Goal: Transaction & Acquisition: Purchase product/service

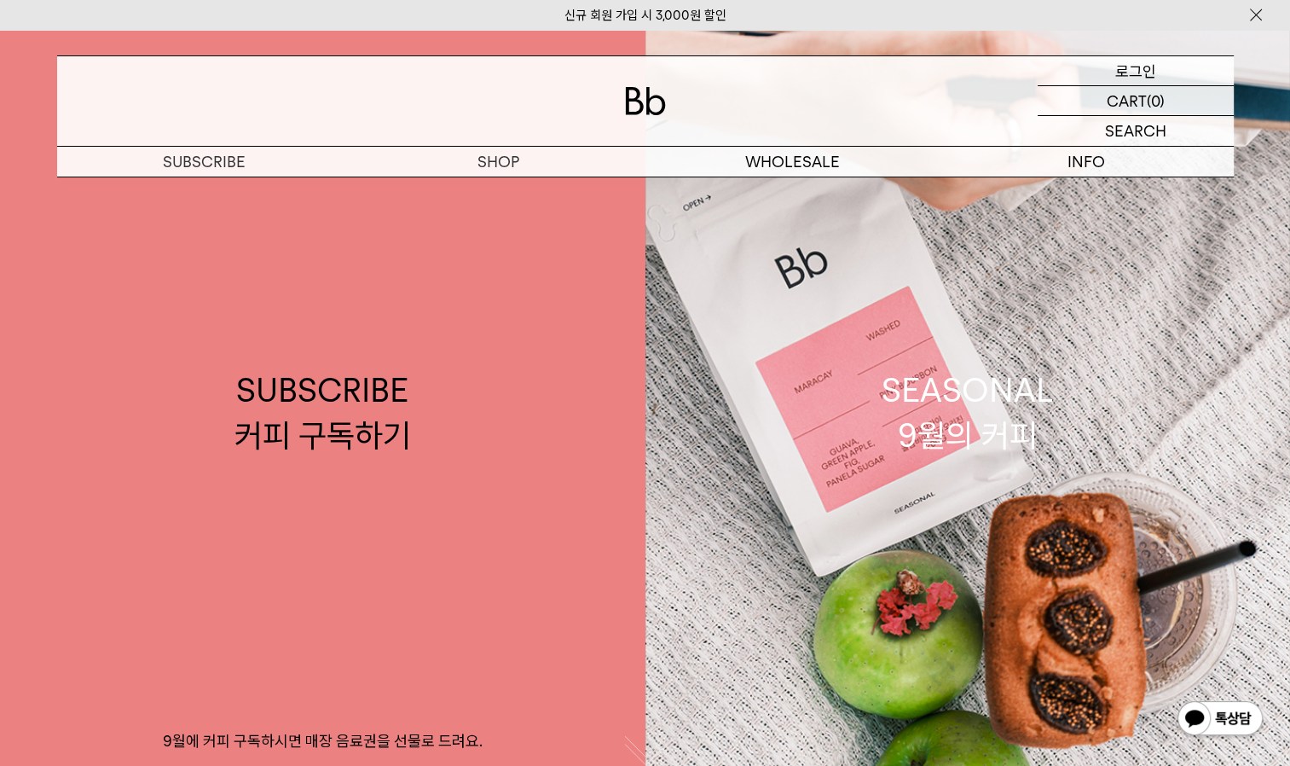
click at [1139, 80] on p "로그인" at bounding box center [1135, 70] width 41 height 29
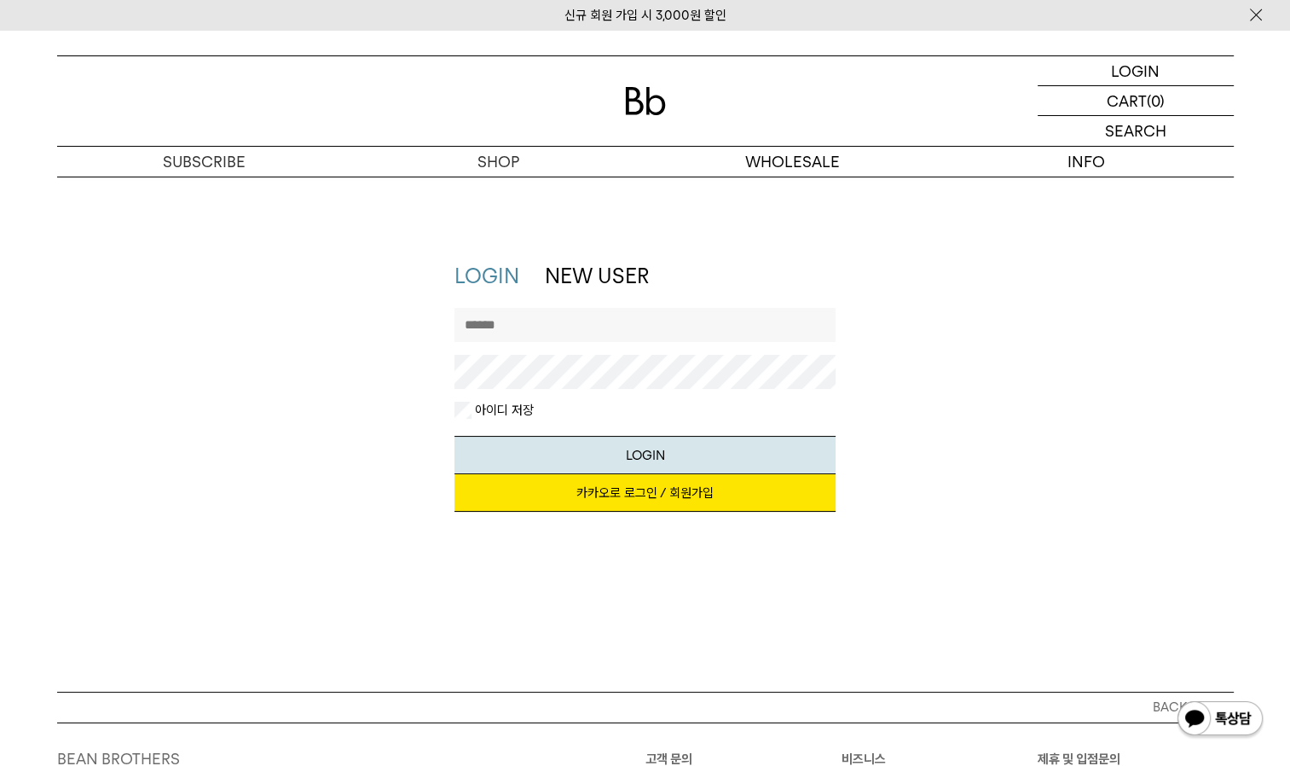
click at [697, 496] on link "카카오로 로그인 / 회원가입" at bounding box center [645, 493] width 381 height 38
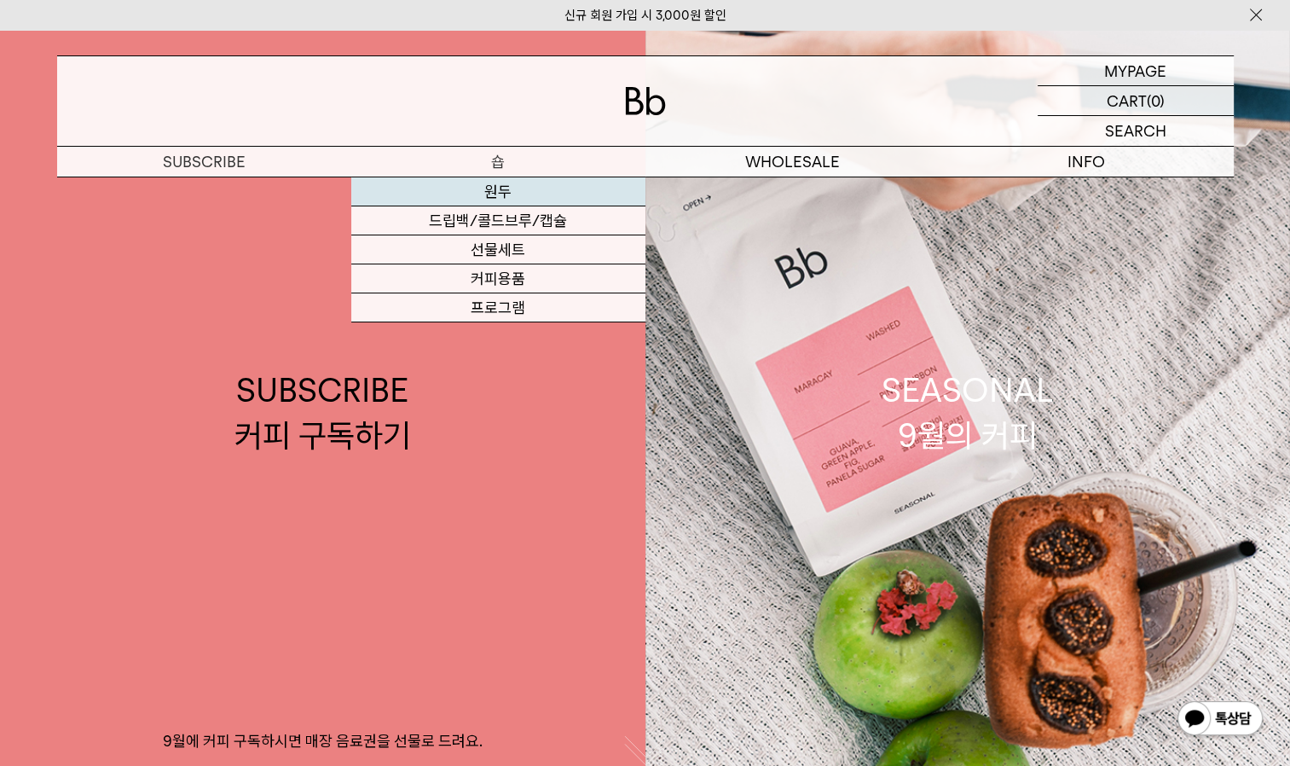
click at [493, 198] on link "원두" at bounding box center [498, 191] width 294 height 29
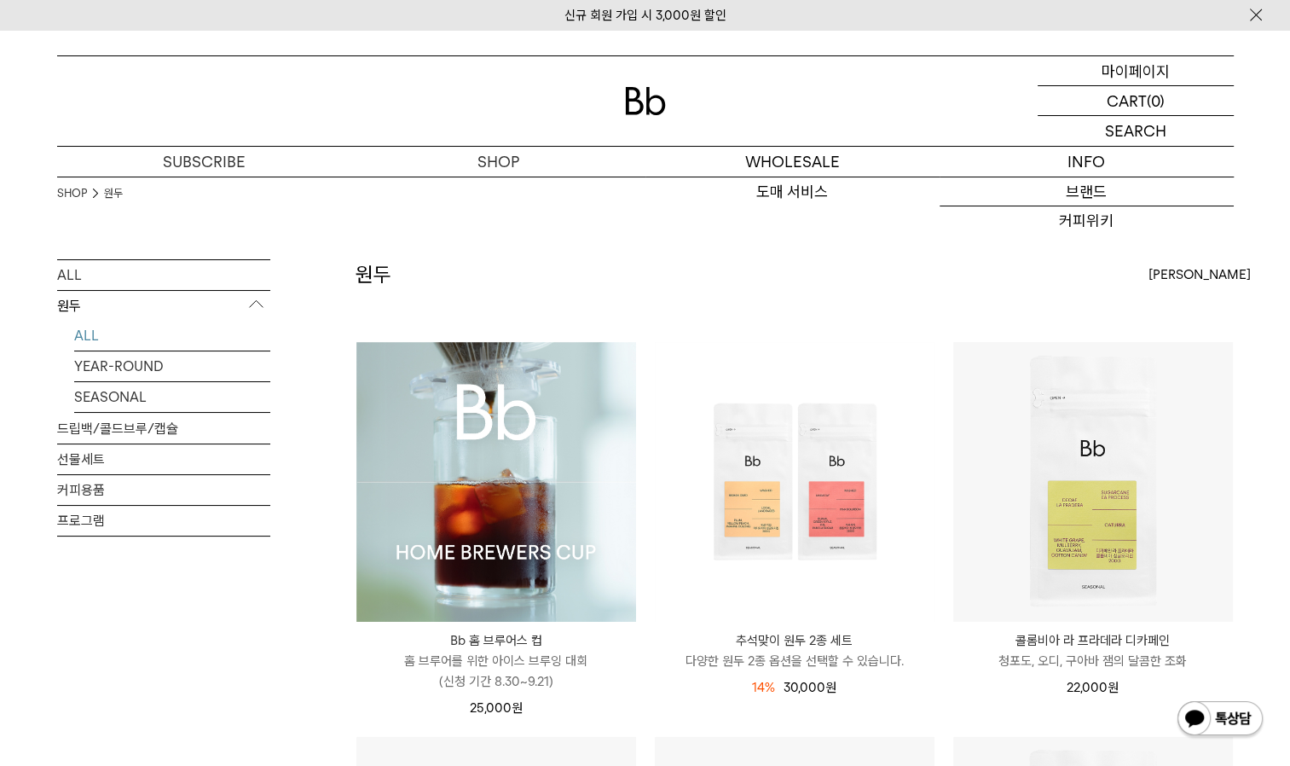
click at [1127, 59] on p "마이페이지" at bounding box center [1136, 70] width 68 height 29
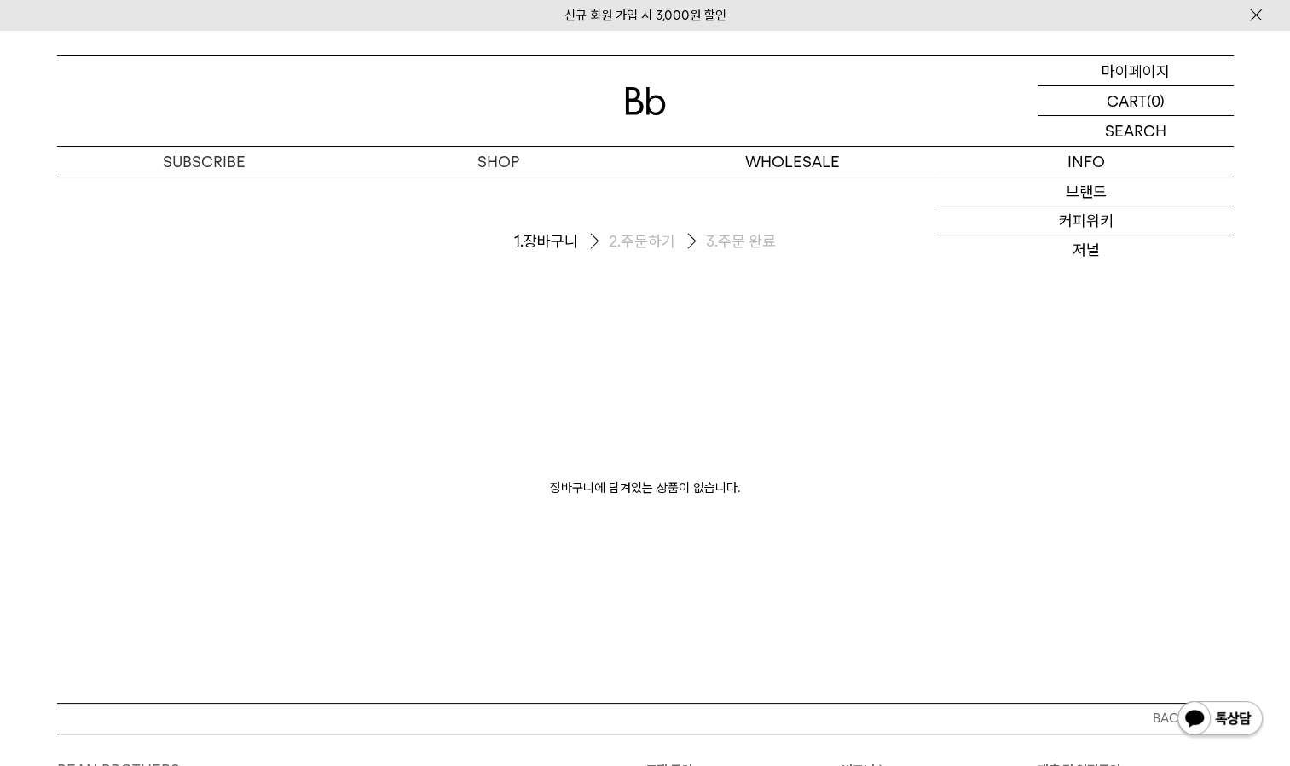
click at [1136, 62] on p "마이페이지" at bounding box center [1136, 70] width 68 height 29
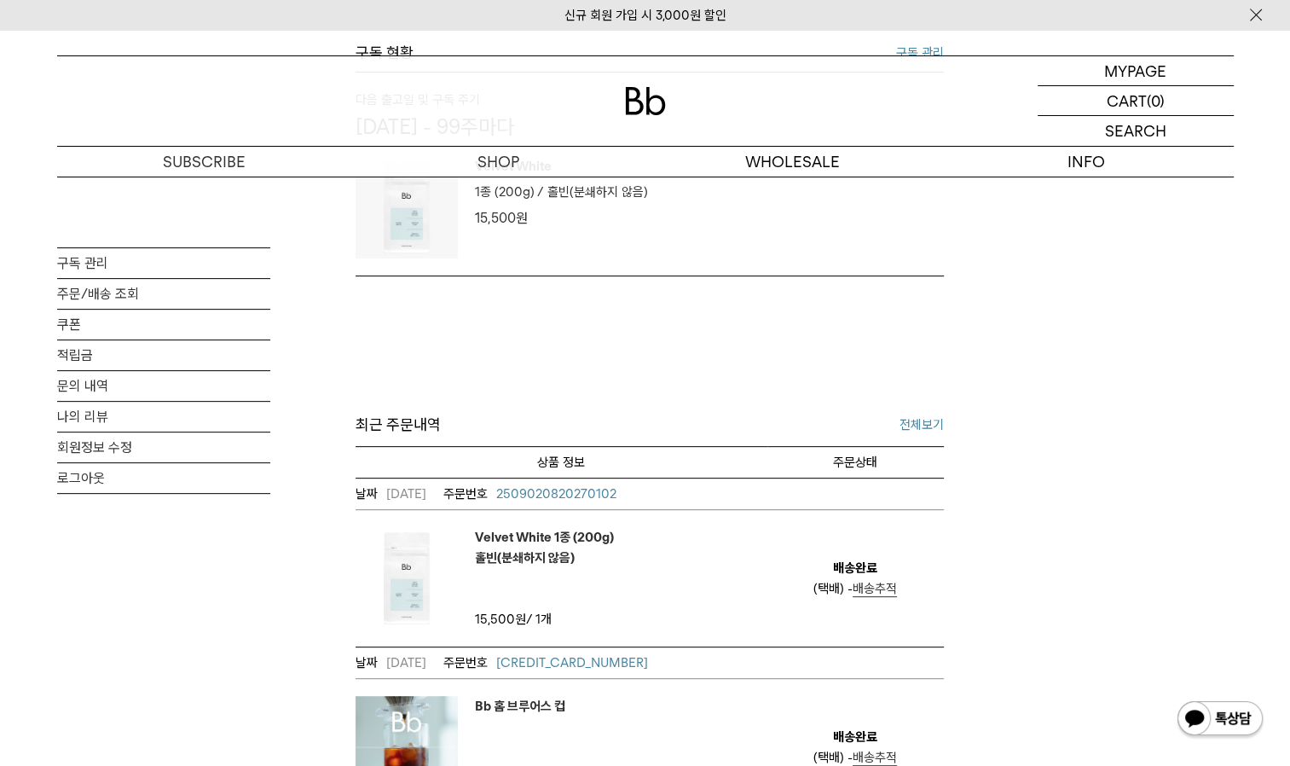
scroll to position [522, 0]
click at [90, 422] on link "나의 리뷰" at bounding box center [163, 417] width 213 height 30
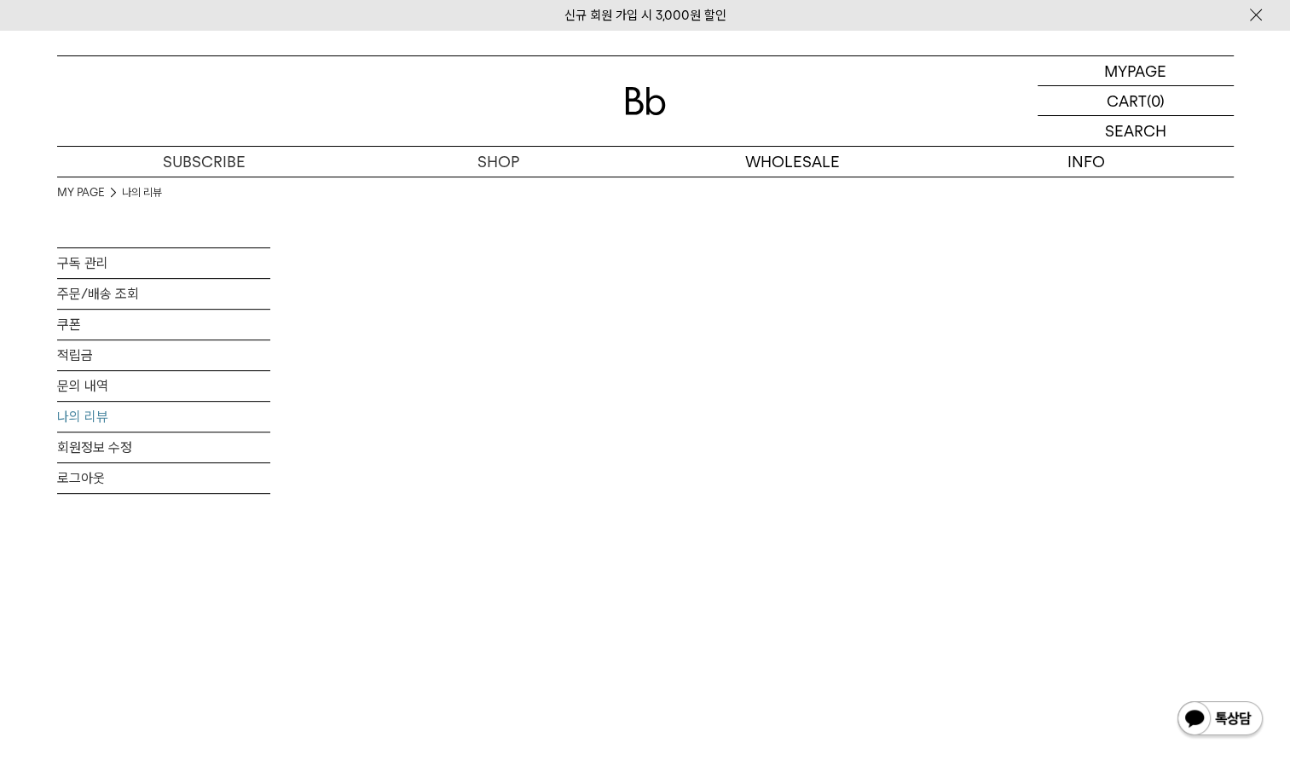
scroll to position [615, 0]
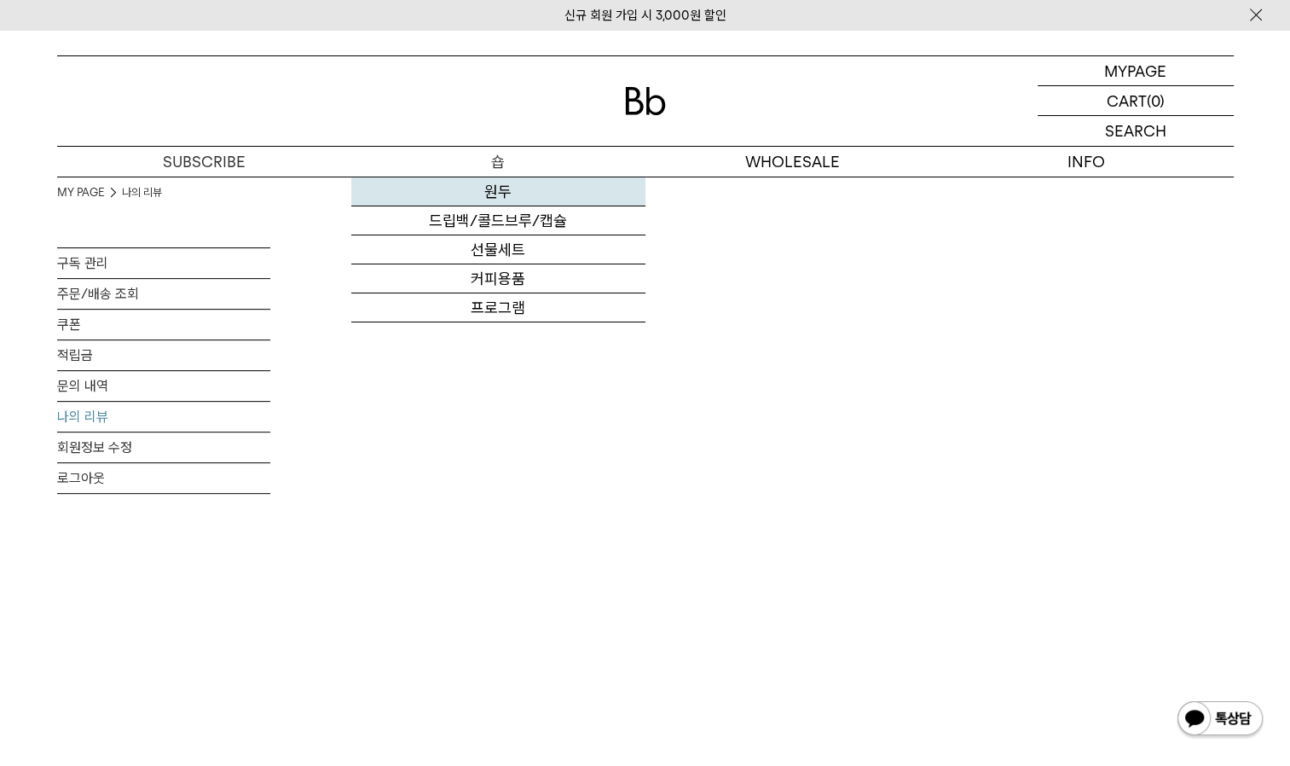
click at [495, 193] on link "원두" at bounding box center [498, 191] width 294 height 29
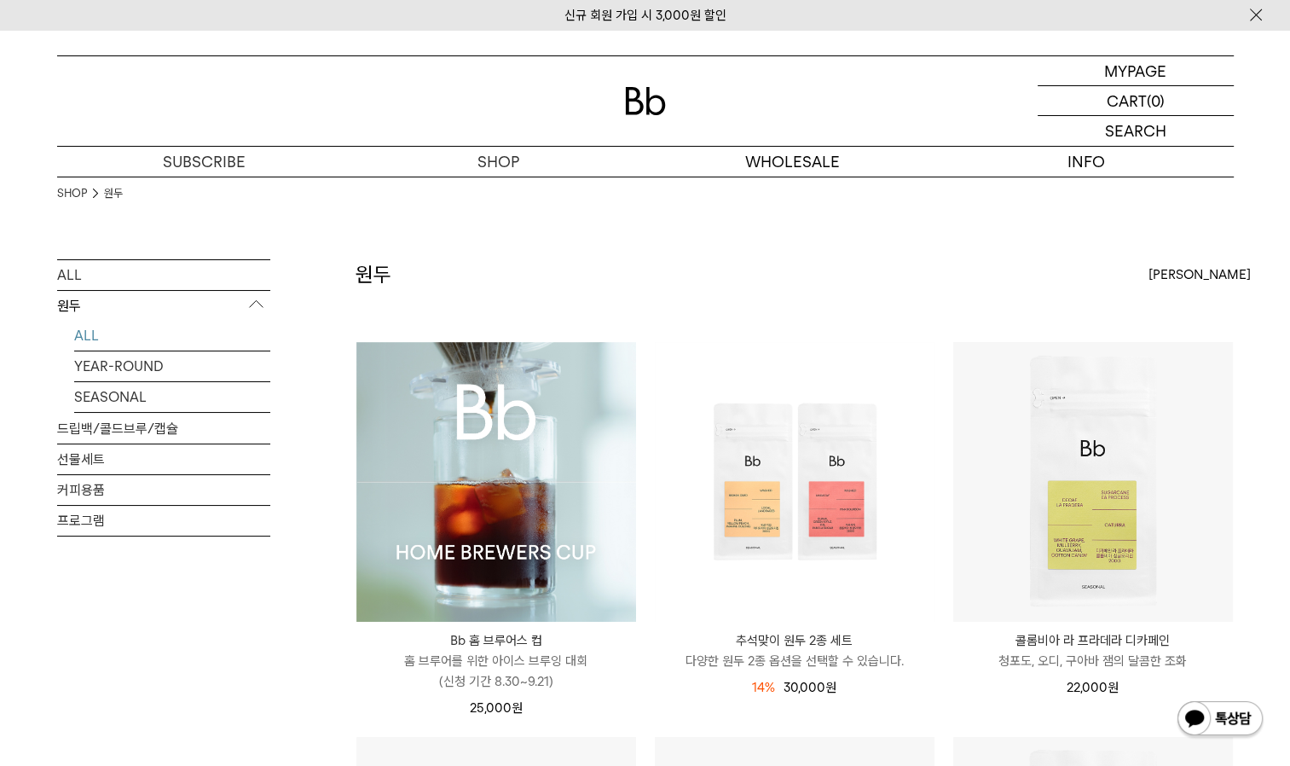
click at [424, 531] on img at bounding box center [496, 482] width 280 height 280
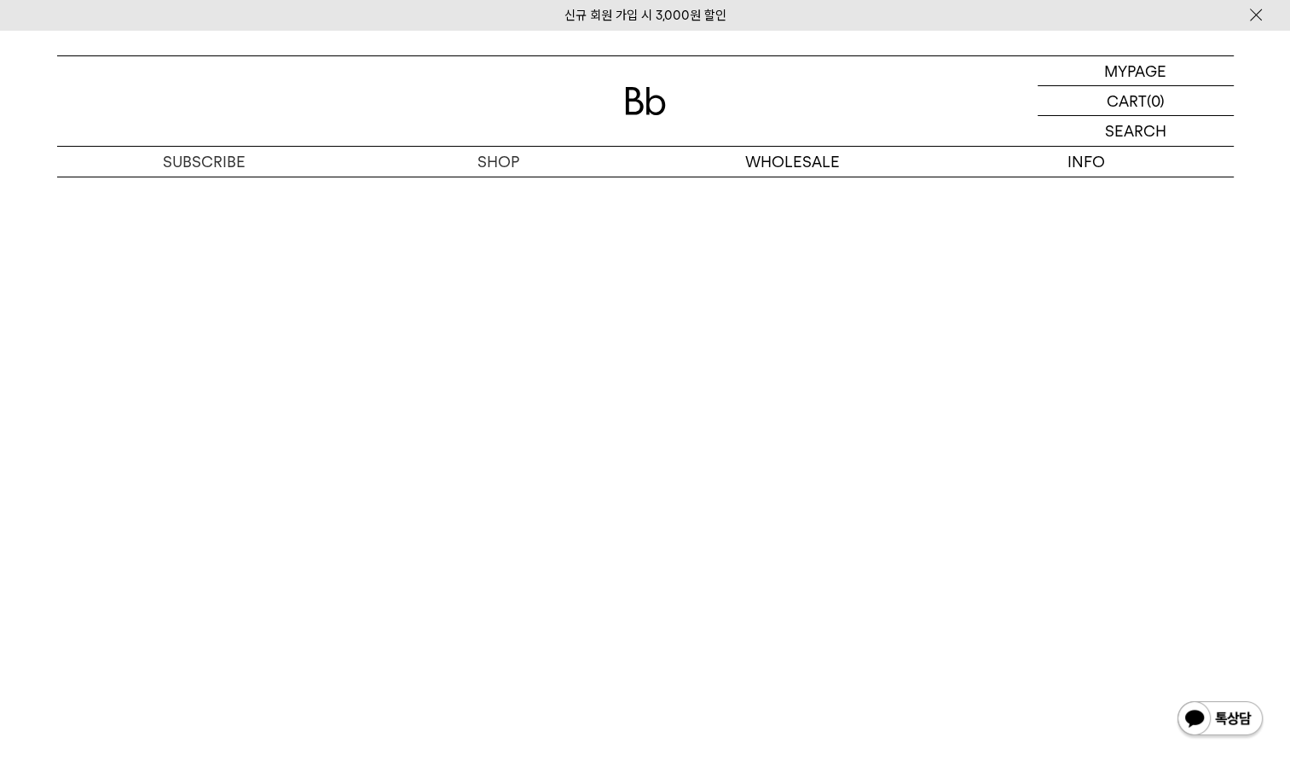
scroll to position [11276, 0]
